Goal: Task Accomplishment & Management: Manage account settings

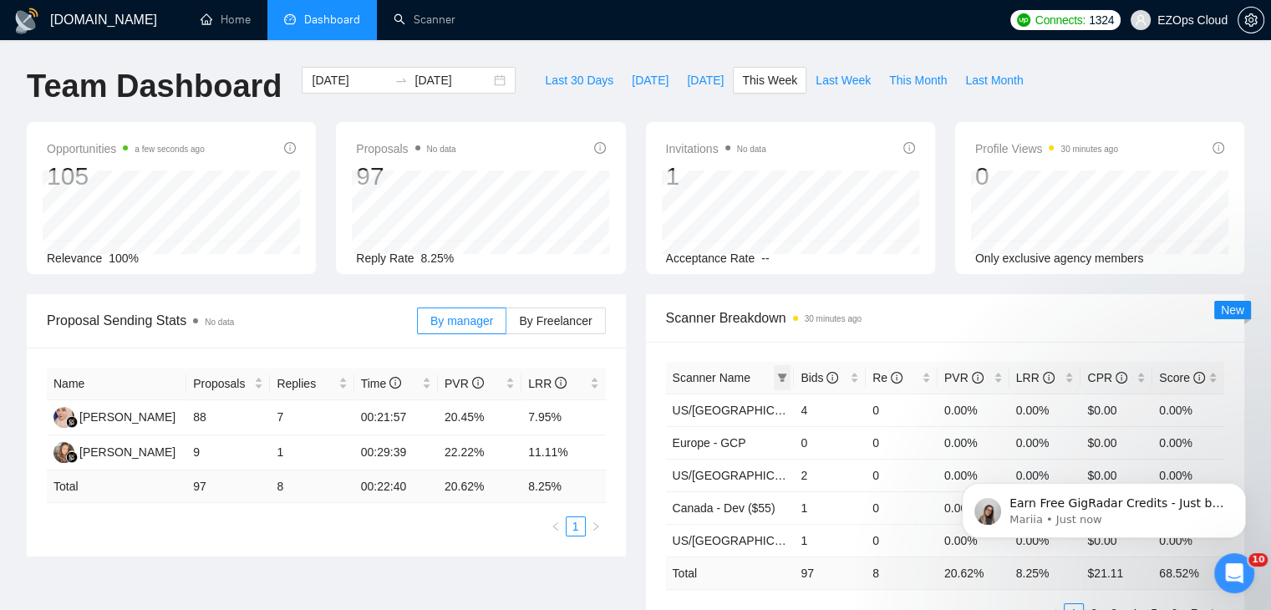
click at [781, 375] on icon "filter" at bounding box center [782, 377] width 9 height 8
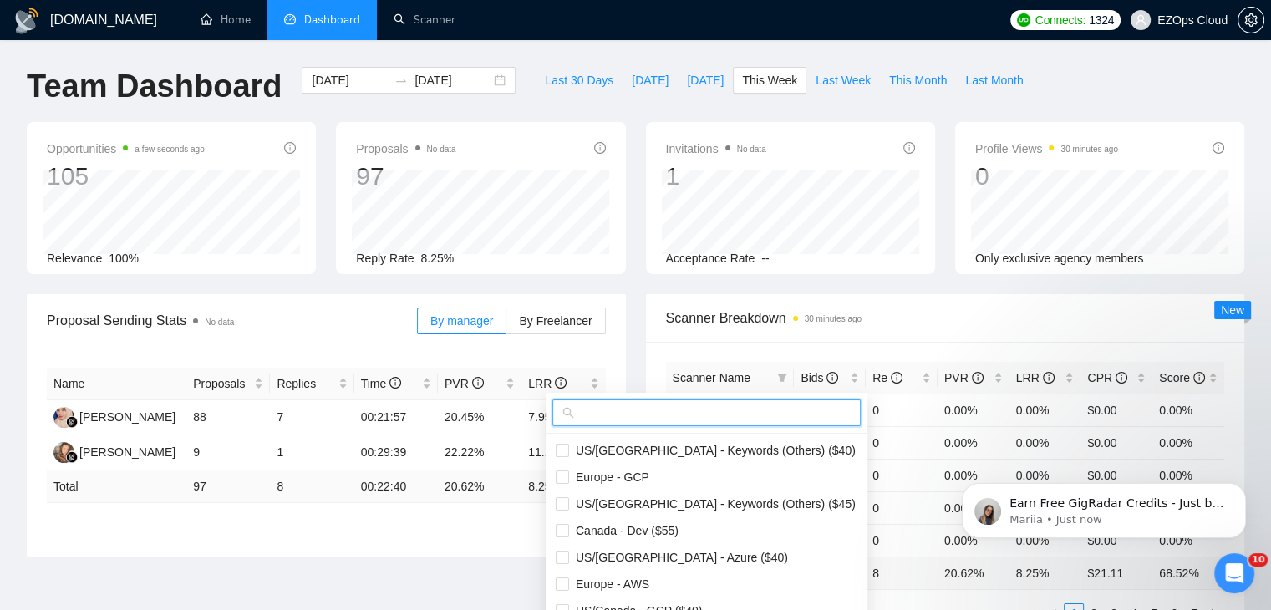
click at [738, 403] on input "text" at bounding box center [713, 412] width 273 height 18
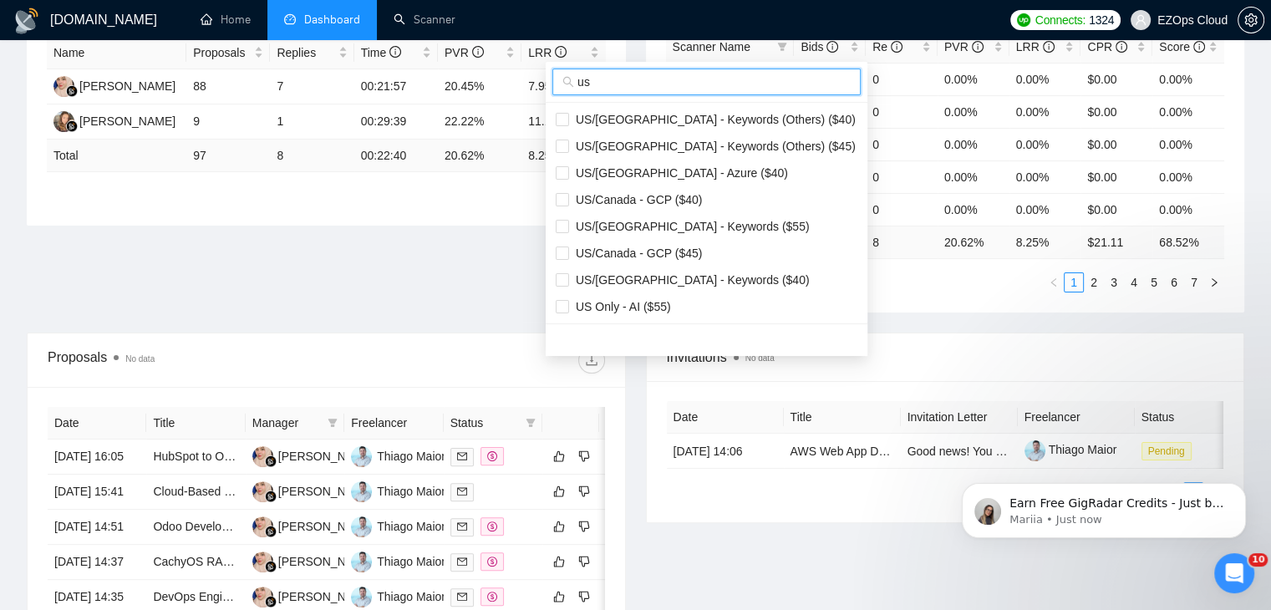
scroll to position [334, 0]
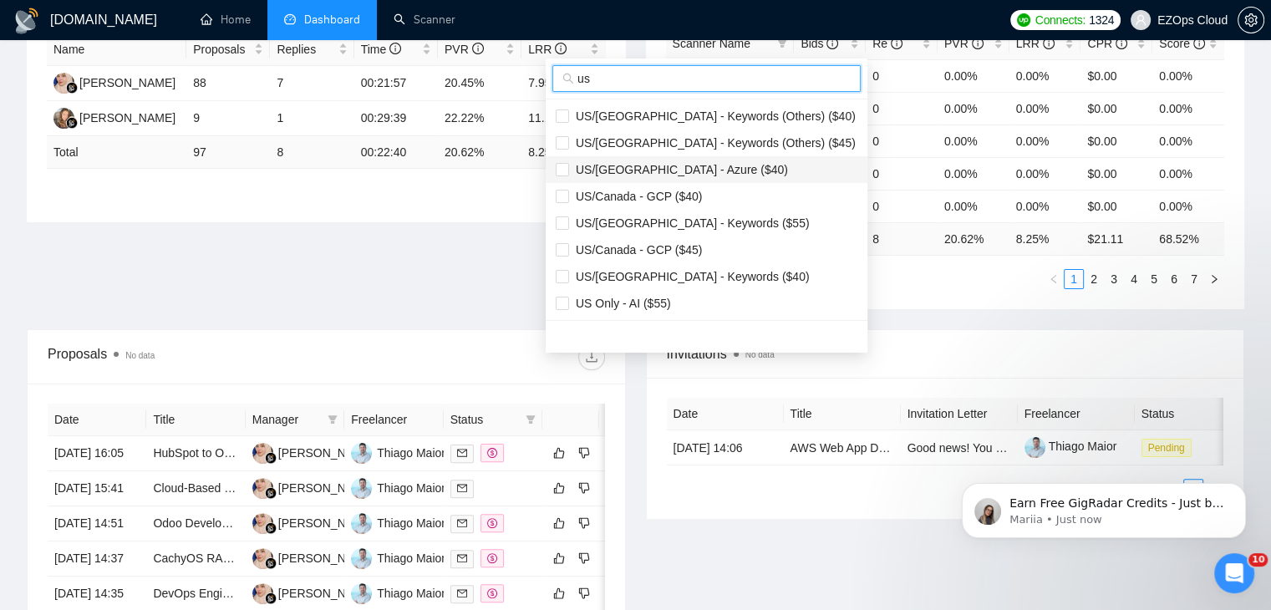
type input "us"
click at [675, 167] on span "US/[GEOGRAPHIC_DATA] - Azure ($40)" at bounding box center [678, 169] width 219 height 13
checkbox input "true"
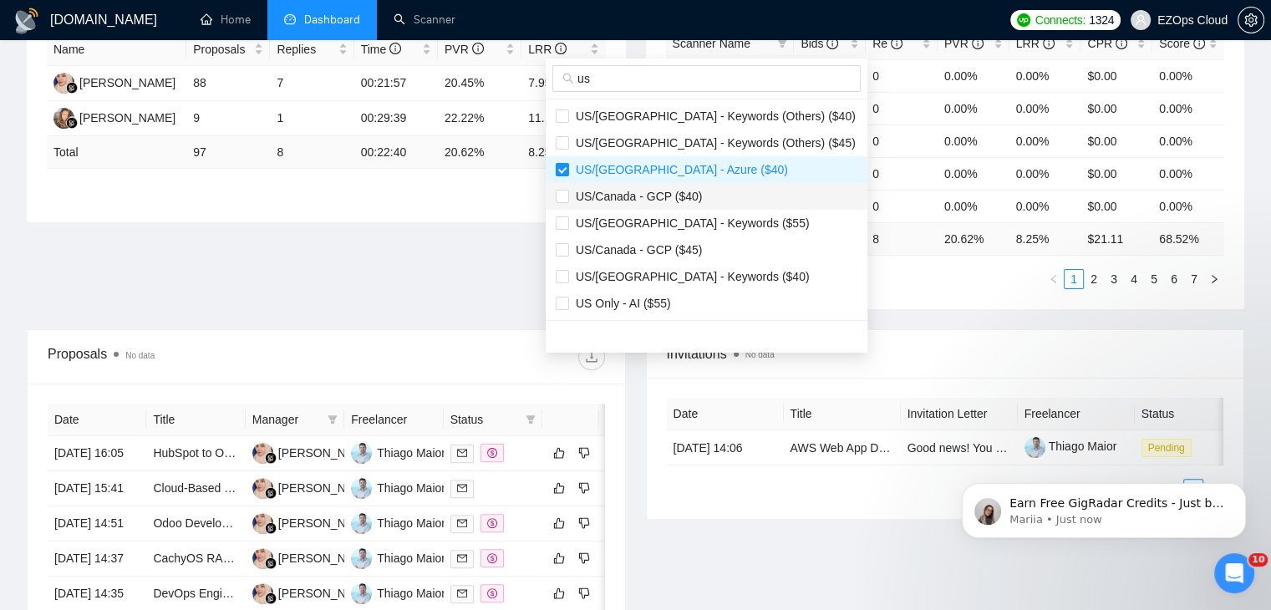
click at [682, 195] on span "US/Canada - GCP ($40)" at bounding box center [635, 196] width 133 height 13
checkbox input "true"
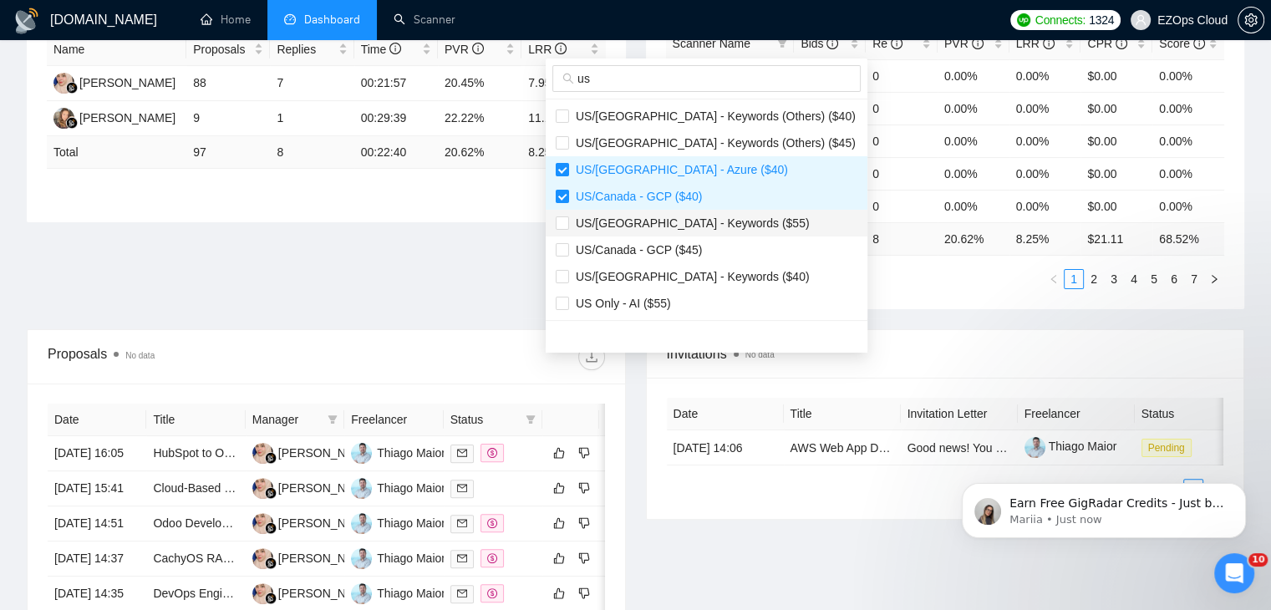
click at [691, 231] on span "US/[GEOGRAPHIC_DATA] - Keywords ($55)" at bounding box center [706, 223] width 302 height 18
checkbox input "true"
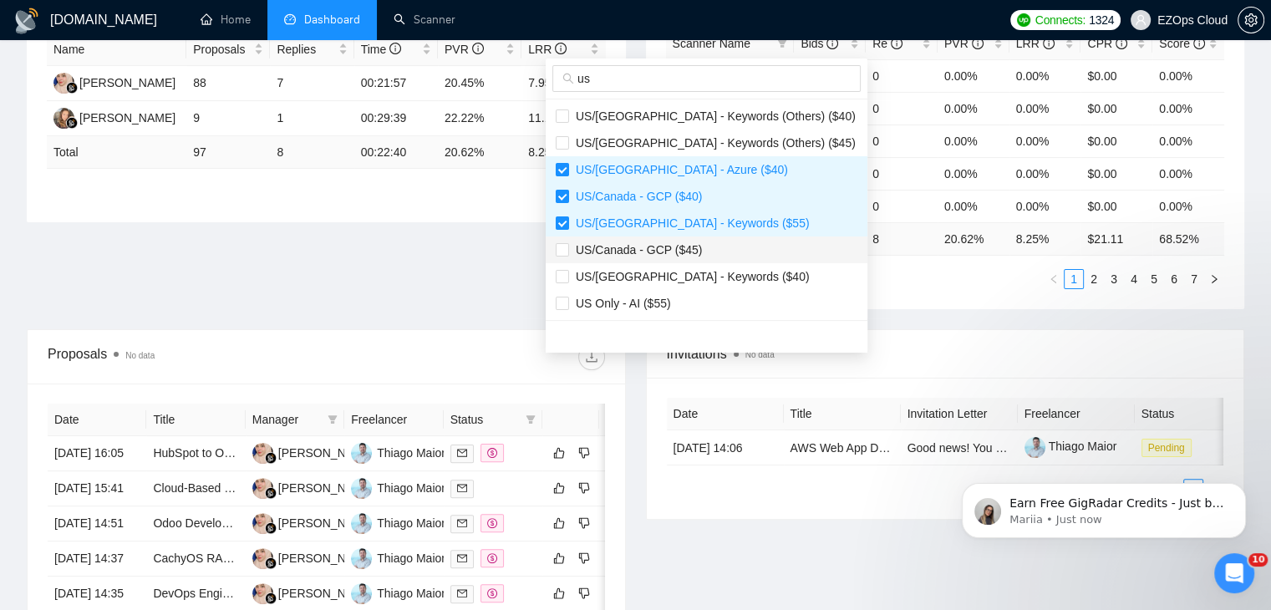
click at [684, 250] on span "US/Canada - GCP ($45)" at bounding box center [635, 249] width 133 height 13
checkbox input "true"
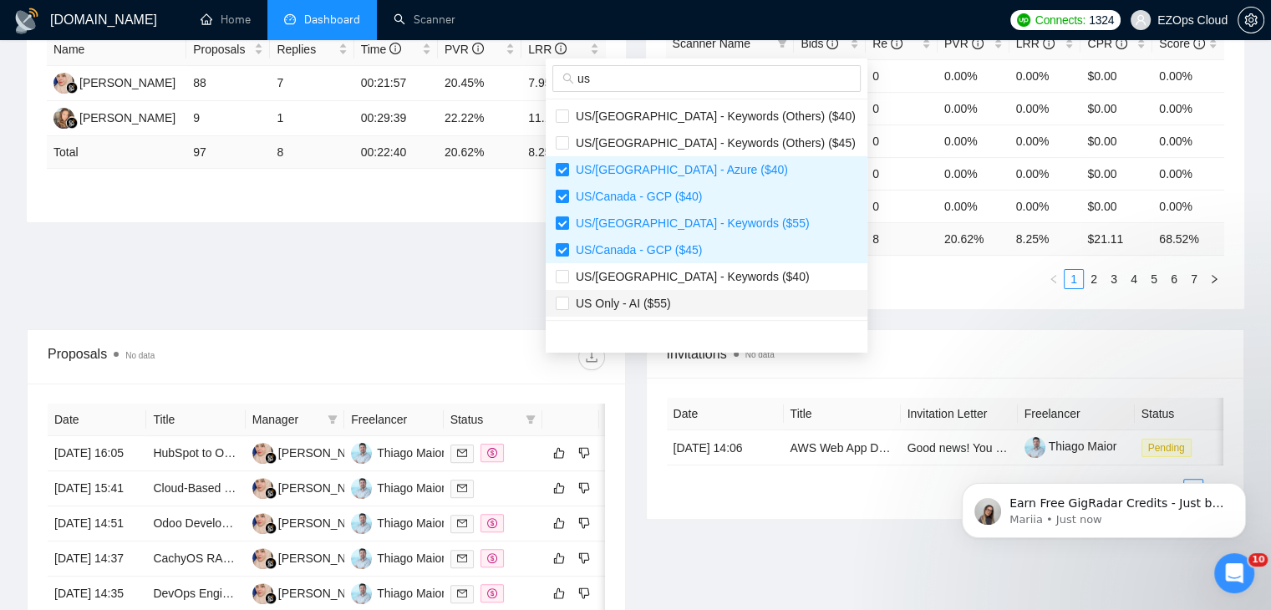
click at [690, 296] on span "US Only - AI ($55)" at bounding box center [706, 303] width 302 height 18
checkbox input "true"
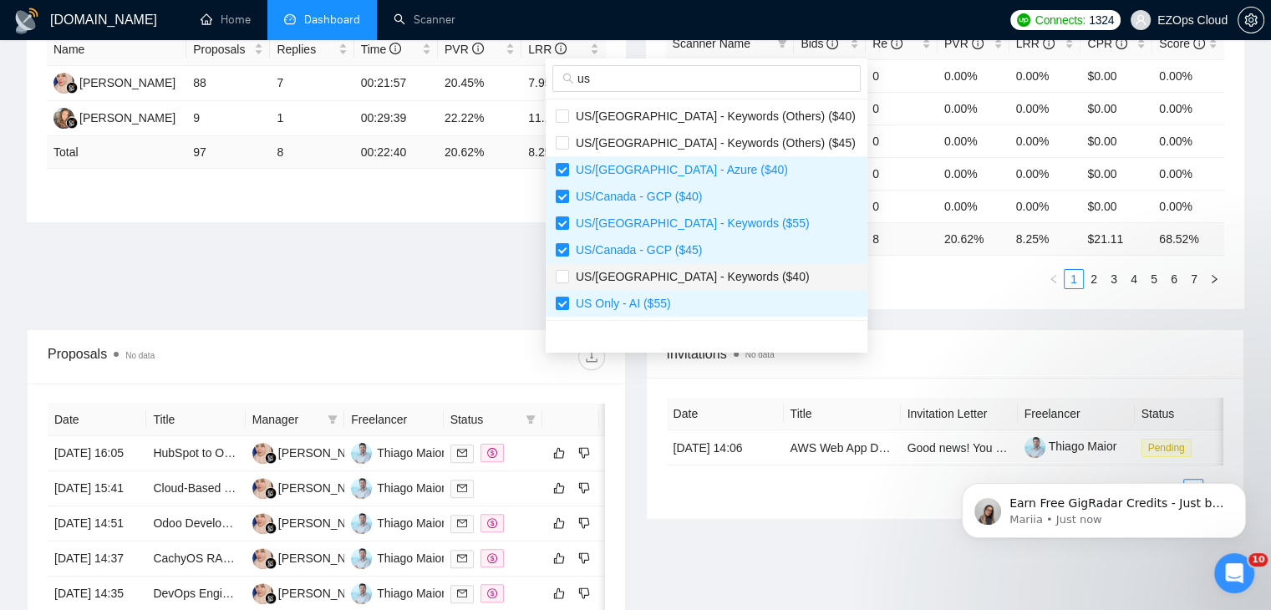
click at [683, 281] on span "US/[GEOGRAPHIC_DATA] - Keywords ($40)" at bounding box center [689, 276] width 241 height 13
checkbox input "true"
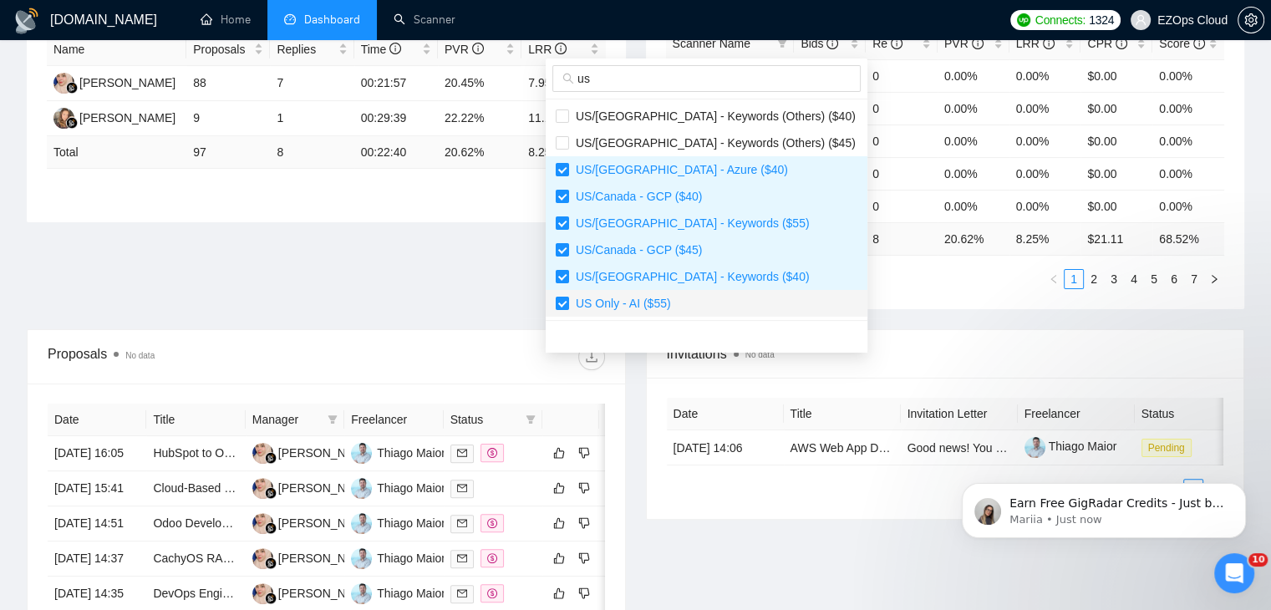
click at [683, 298] on span "US Only - AI ($55)" at bounding box center [706, 303] width 302 height 18
checkbox input "false"
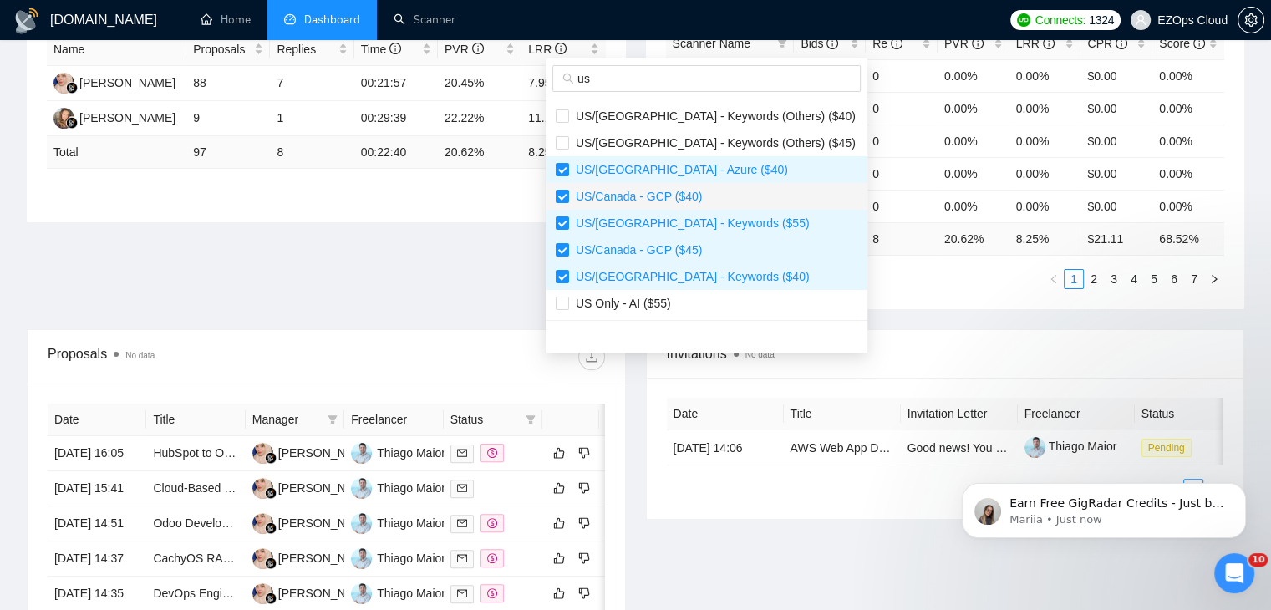
scroll to position [84, 0]
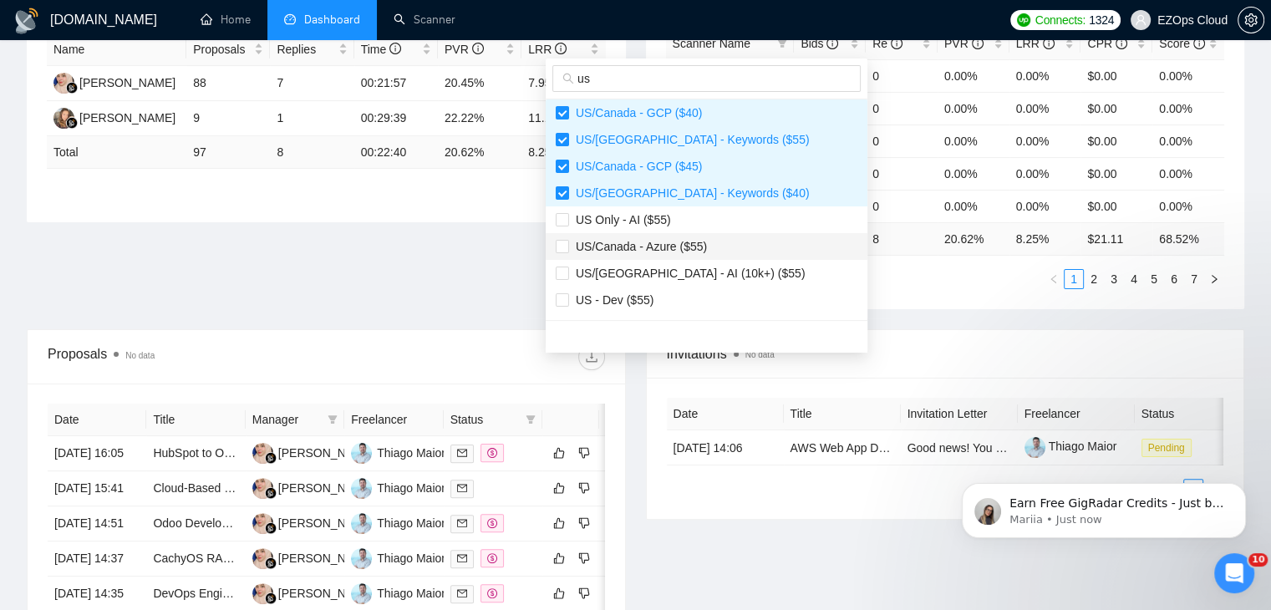
click at [682, 247] on span "US/Canada - Azure ($55)" at bounding box center [638, 246] width 138 height 13
checkbox input "true"
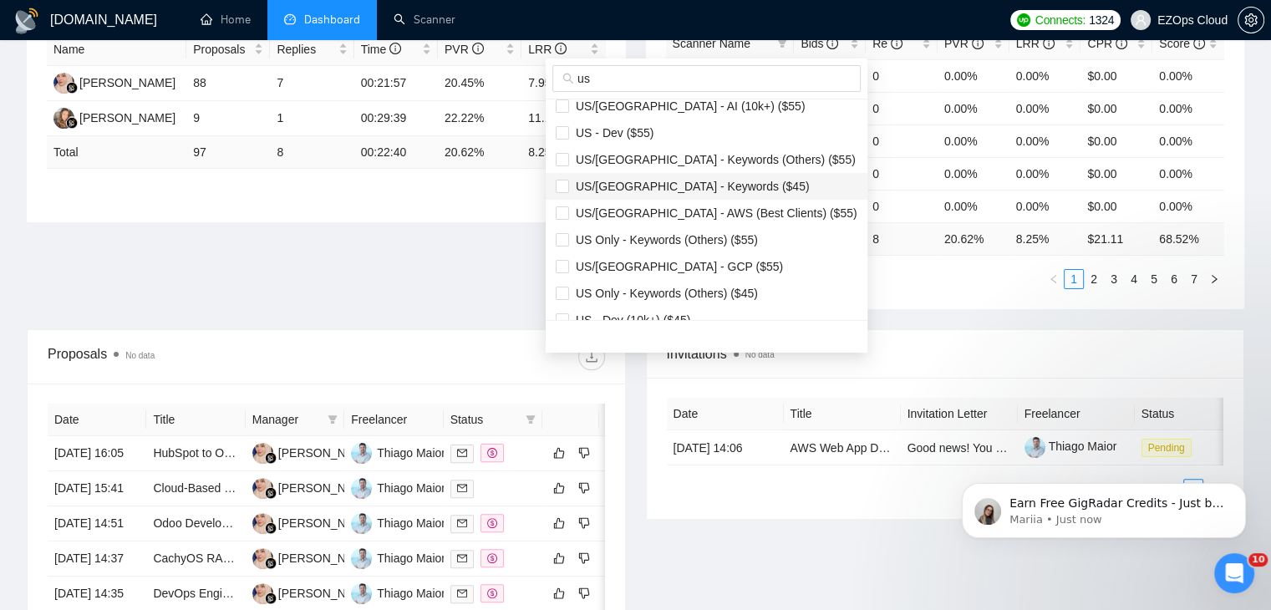
click at [693, 193] on span "US/[GEOGRAPHIC_DATA] - Keywords ($45)" at bounding box center [706, 186] width 302 height 18
checkbox input "true"
click at [704, 211] on span "US/[GEOGRAPHIC_DATA] - AWS (Best Clients) ($55)" at bounding box center [713, 212] width 288 height 13
checkbox input "true"
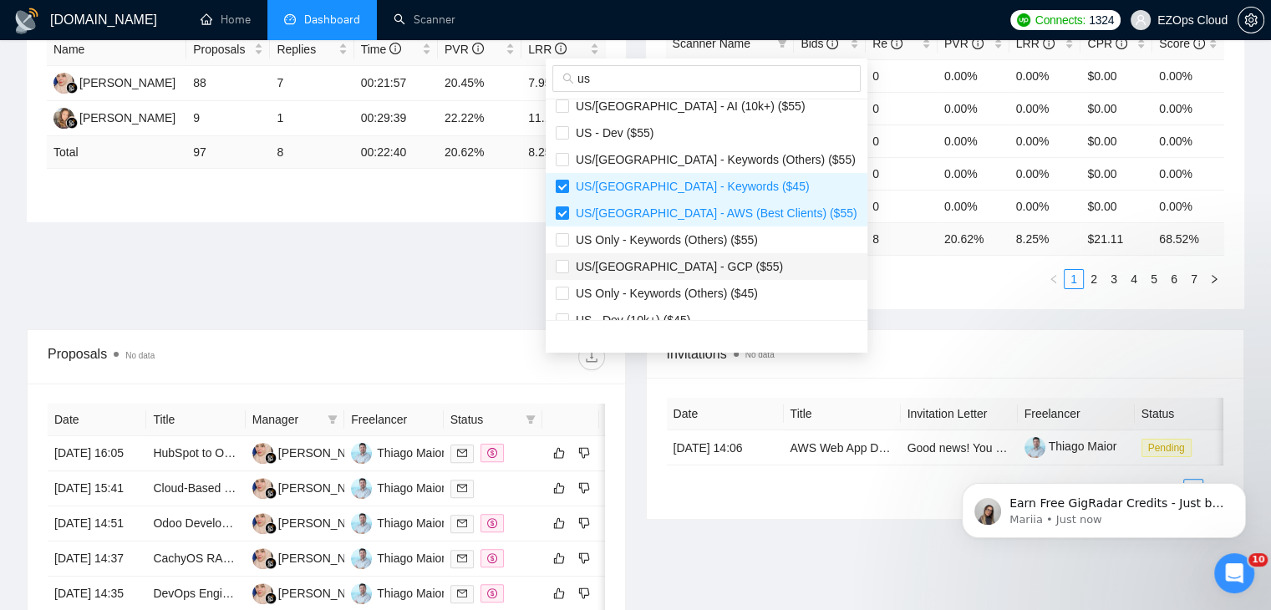
click at [697, 261] on span "US/[GEOGRAPHIC_DATA] - GCP ($55)" at bounding box center [706, 266] width 302 height 18
checkbox input "true"
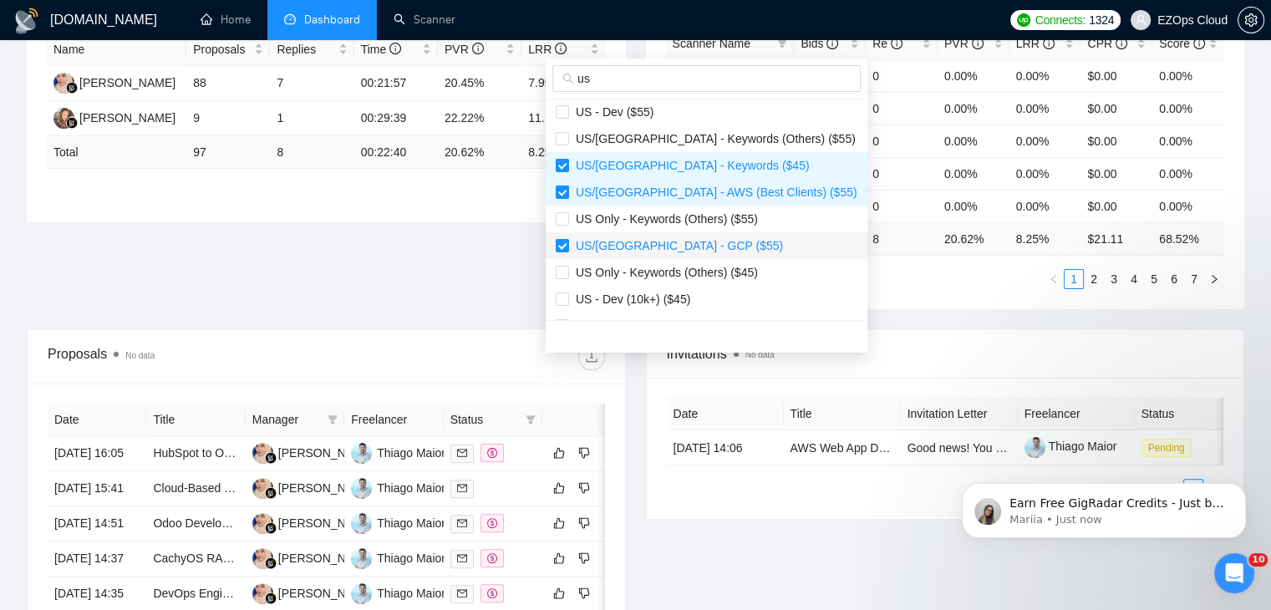
scroll to position [334, 0]
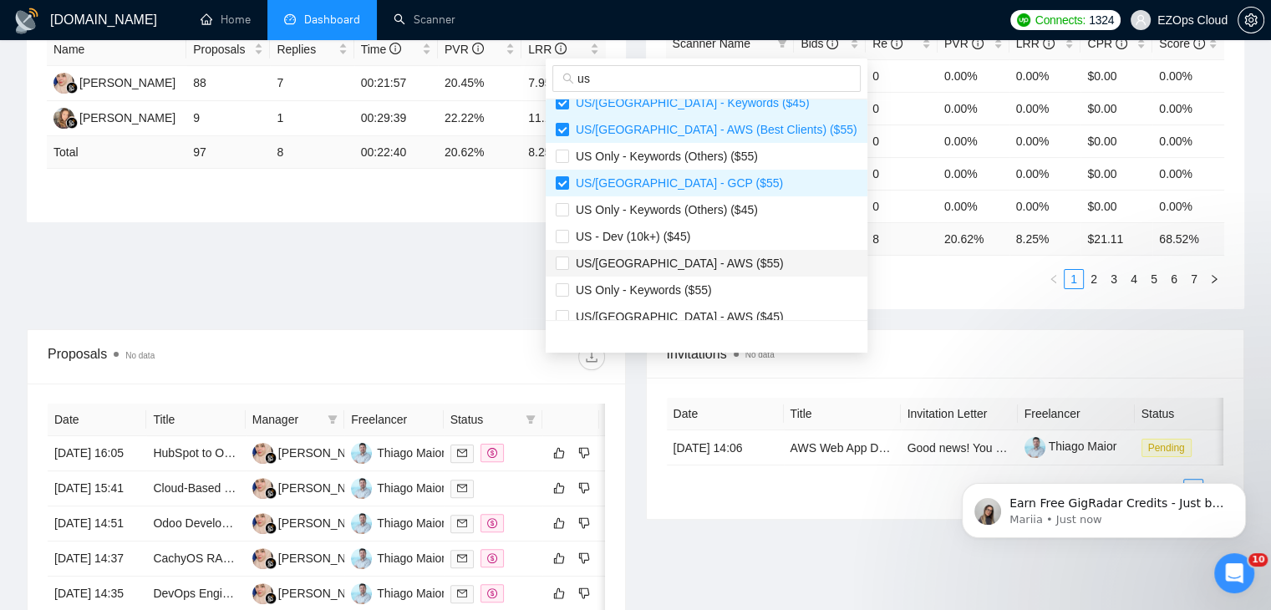
click at [692, 258] on span "US/[GEOGRAPHIC_DATA] - AWS ($55)" at bounding box center [676, 262] width 215 height 13
checkbox input "true"
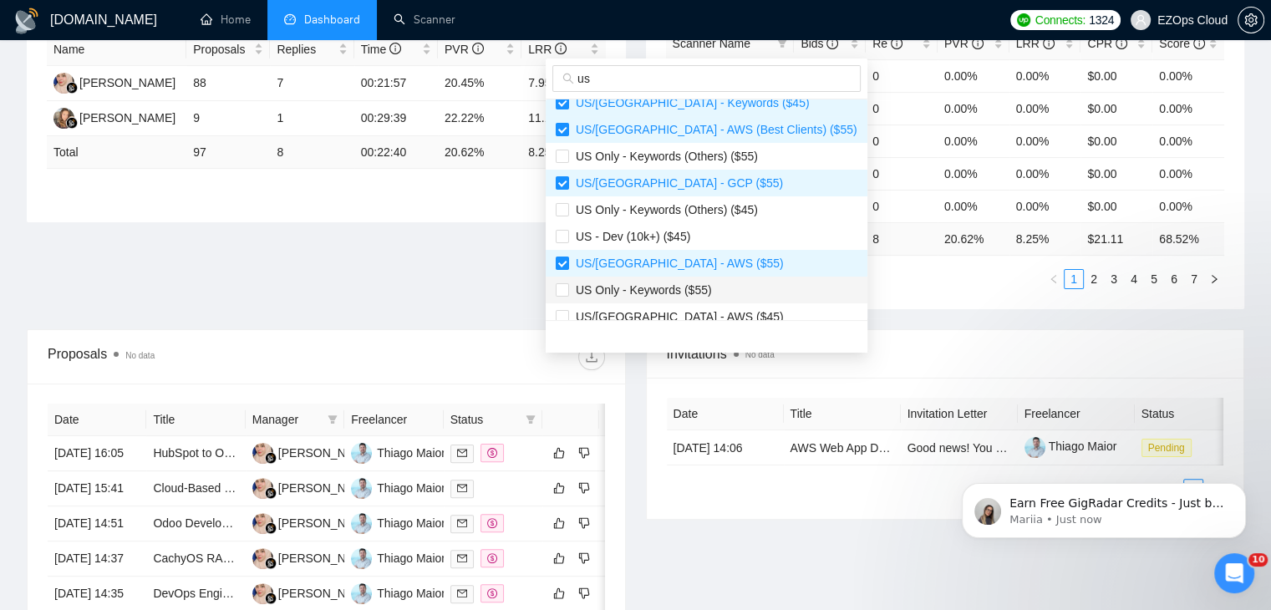
click at [694, 283] on span "US Only - Keywords ($55)" at bounding box center [640, 289] width 143 height 13
checkbox input "true"
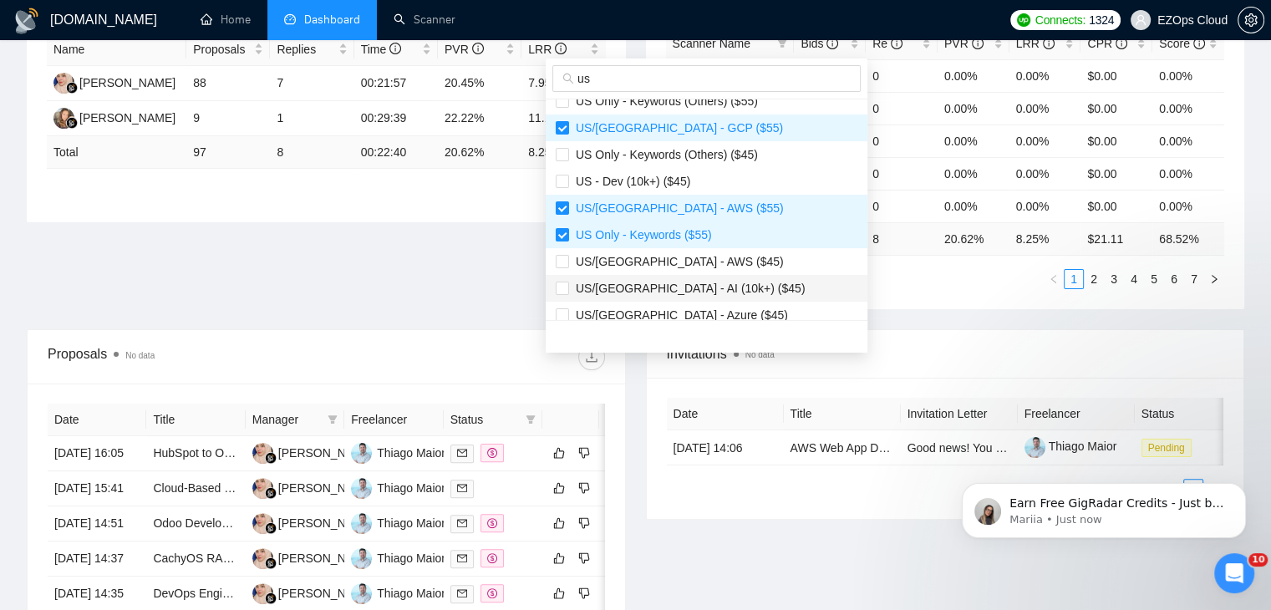
scroll to position [418, 0]
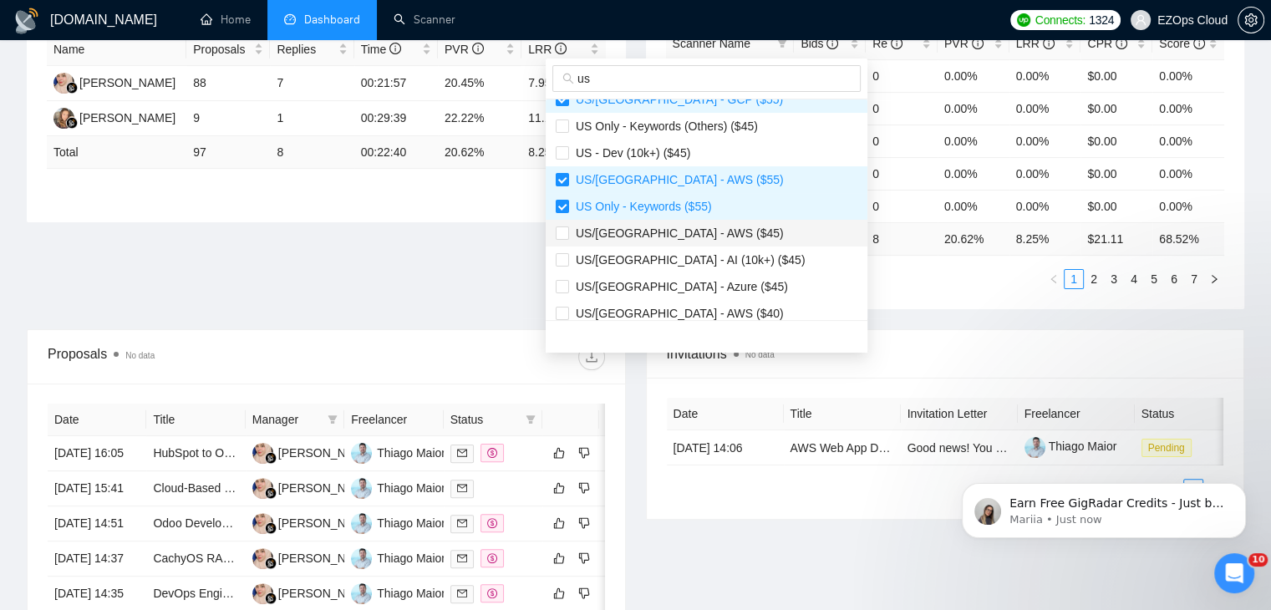
click at [684, 234] on span "US/[GEOGRAPHIC_DATA] - AWS ($45)" at bounding box center [676, 232] width 215 height 13
checkbox input "true"
click at [705, 287] on span "US/[GEOGRAPHIC_DATA] - Azure ($45)" at bounding box center [706, 286] width 302 height 18
checkbox input "true"
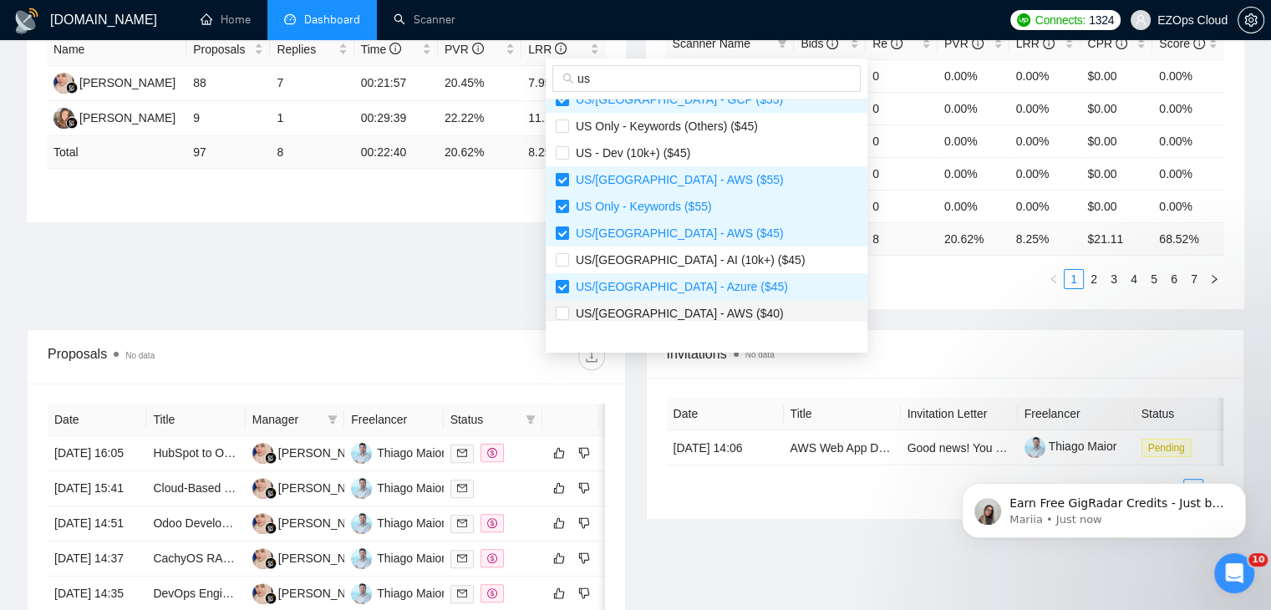
click at [714, 304] on span "US/[GEOGRAPHIC_DATA] - AWS ($40)" at bounding box center [706, 313] width 302 height 18
checkbox input "true"
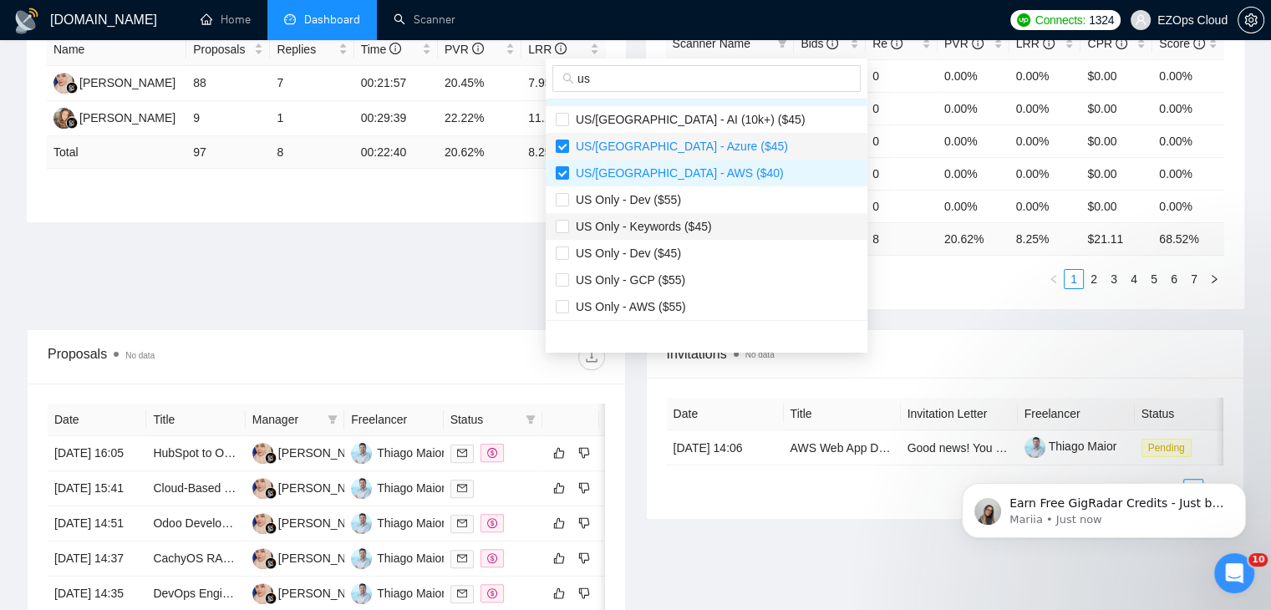
scroll to position [561, 0]
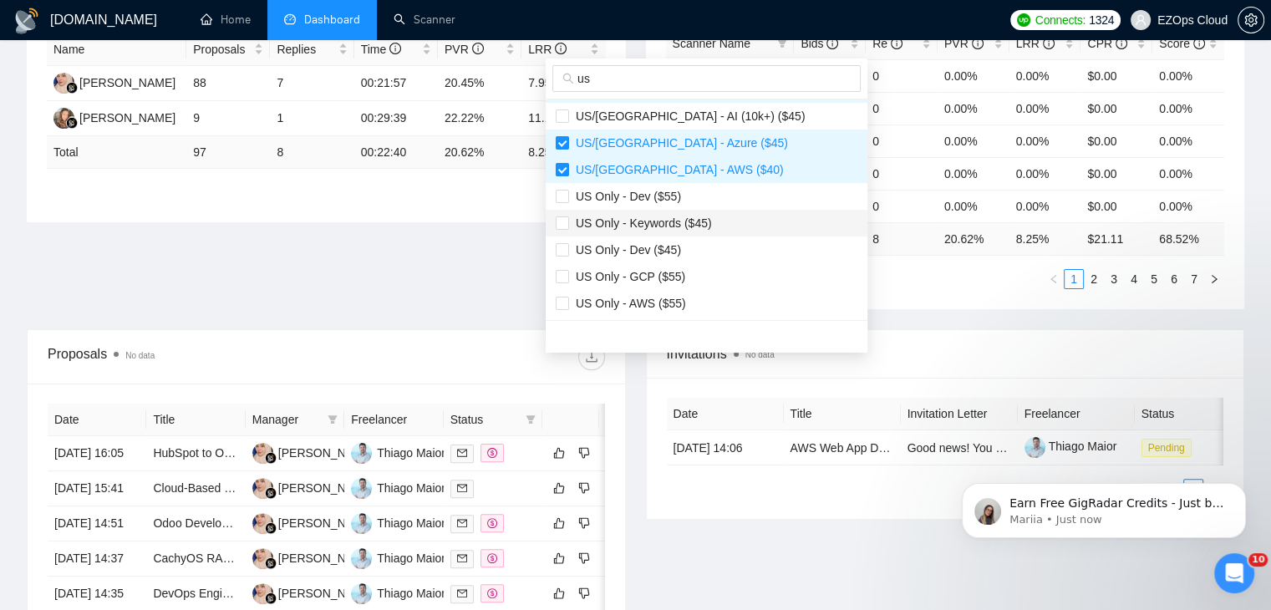
click at [682, 225] on span "US Only - Keywords ($45)" at bounding box center [640, 222] width 143 height 13
checkbox input "true"
click at [692, 271] on span "US Only - GCP ($55)" at bounding box center [706, 276] width 302 height 18
checkbox input "true"
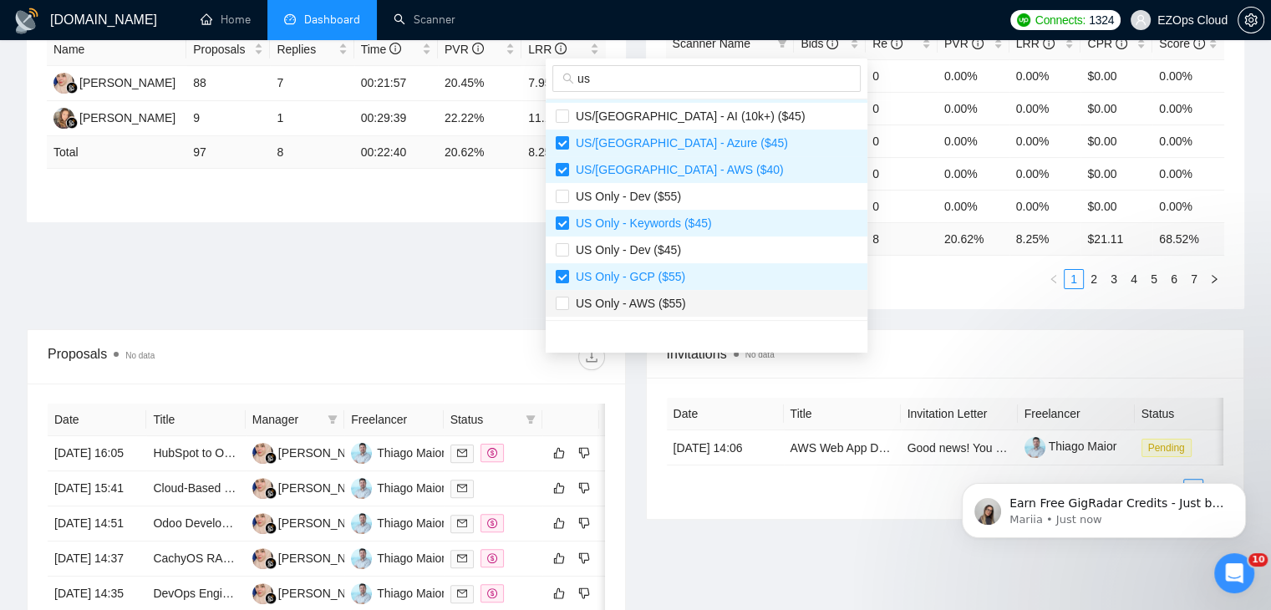
click at [692, 296] on span "US Only - AWS ($55)" at bounding box center [706, 303] width 302 height 18
checkbox input "true"
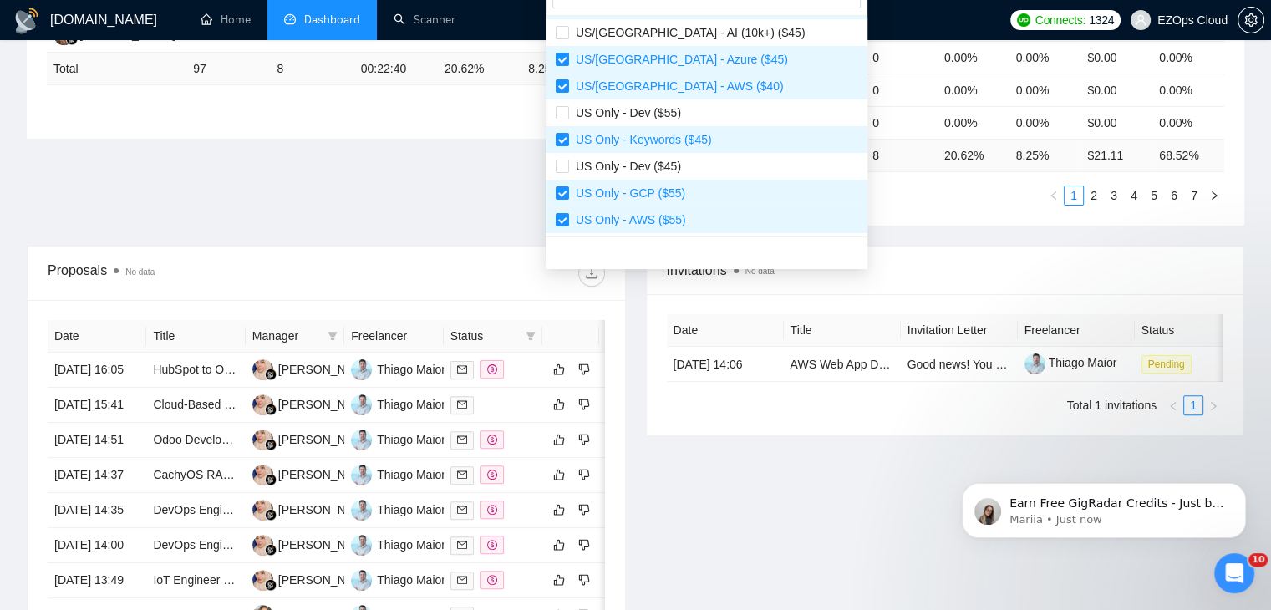
click at [843, 255] on div "Invitations No data" at bounding box center [945, 270] width 557 height 48
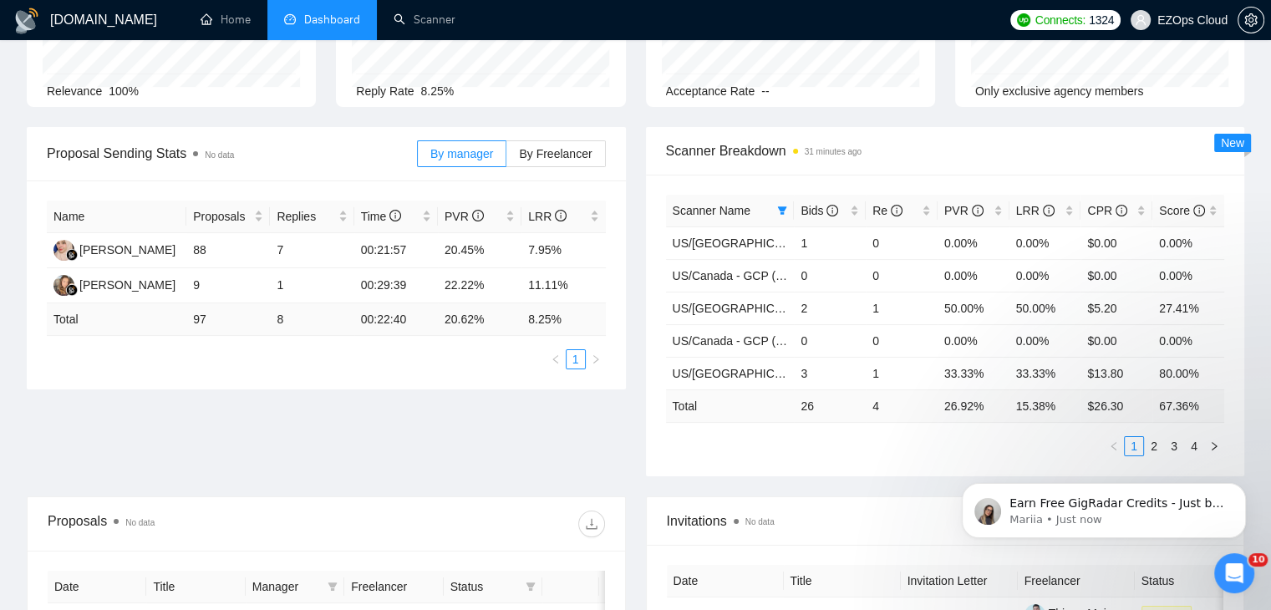
scroll to position [167, 0]
